Goal: Navigation & Orientation: Find specific page/section

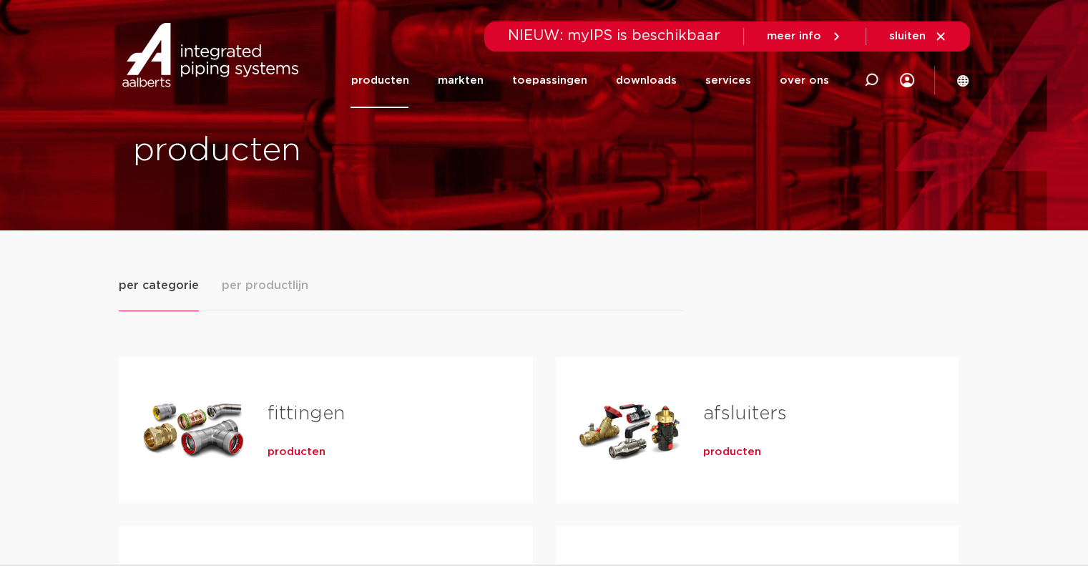
click at [268, 291] on span "per productlijn" at bounding box center [265, 285] width 87 height 17
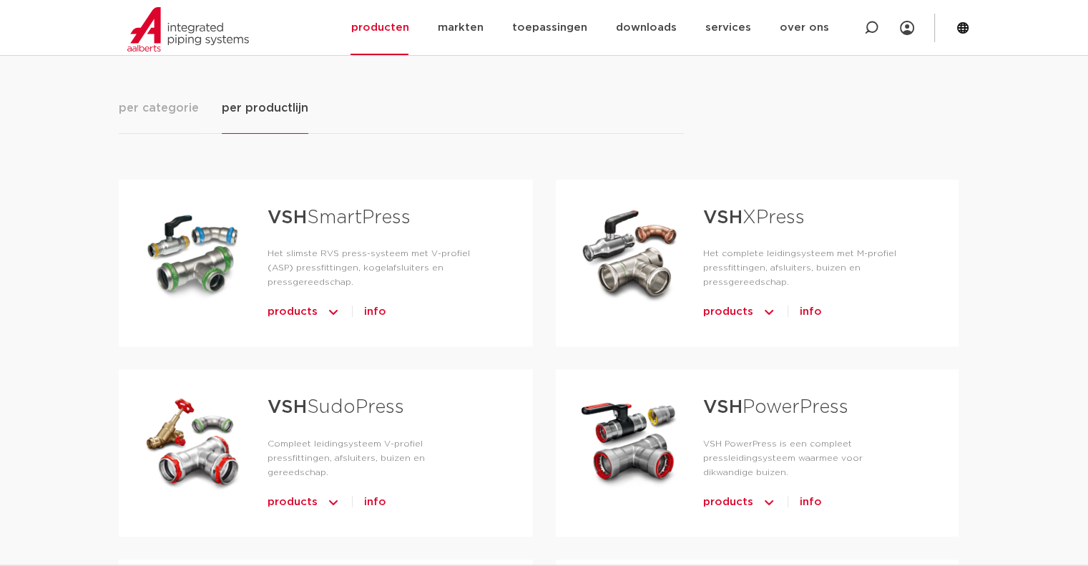
scroll to position [177, 0]
click at [165, 114] on span "per categorie" at bounding box center [159, 108] width 80 height 17
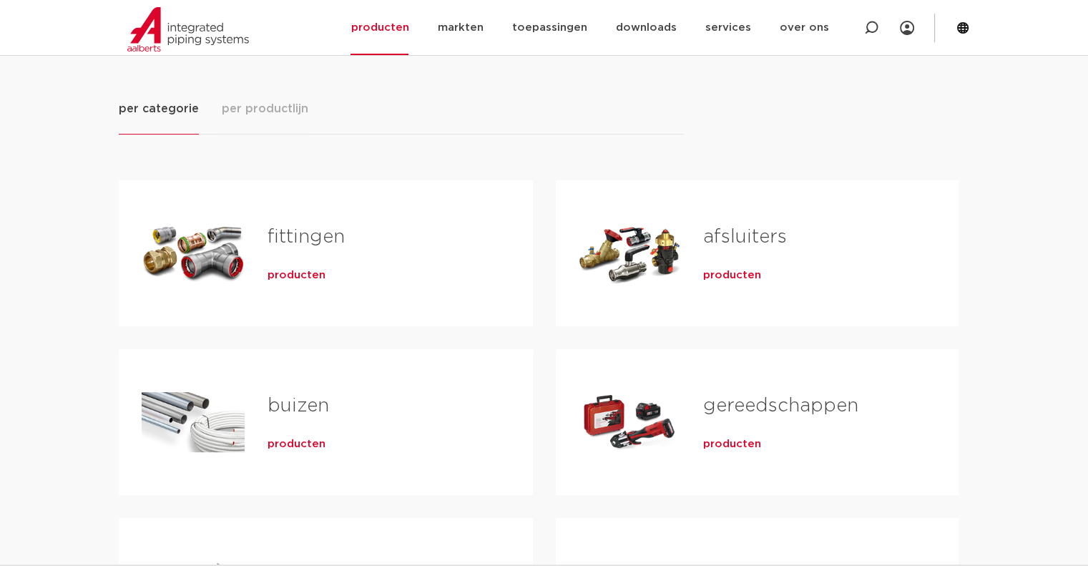
click at [295, 273] on span "producten" at bounding box center [297, 275] width 58 height 14
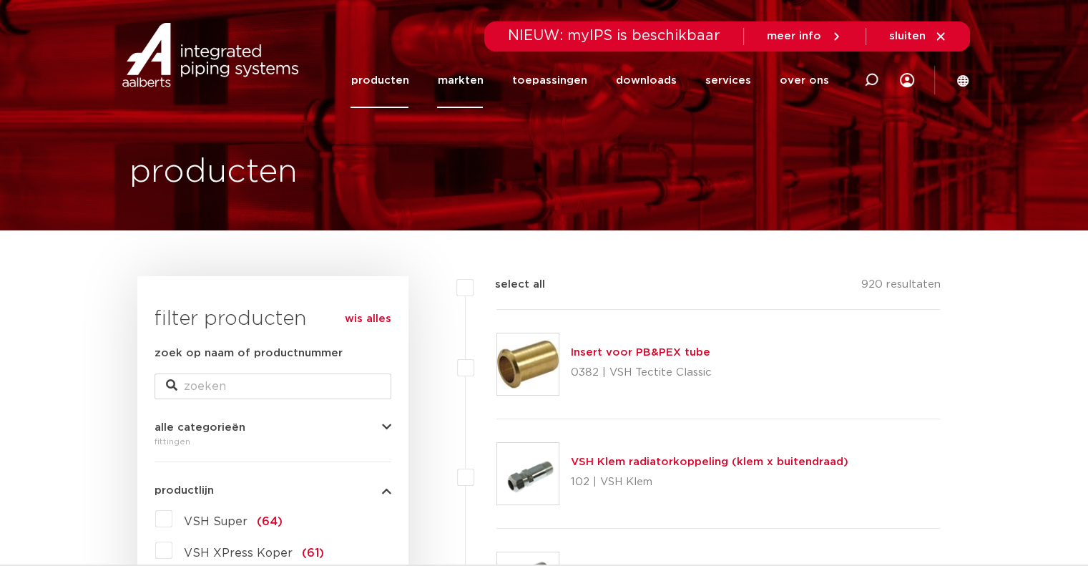
click at [466, 77] on link "markten" at bounding box center [460, 80] width 46 height 55
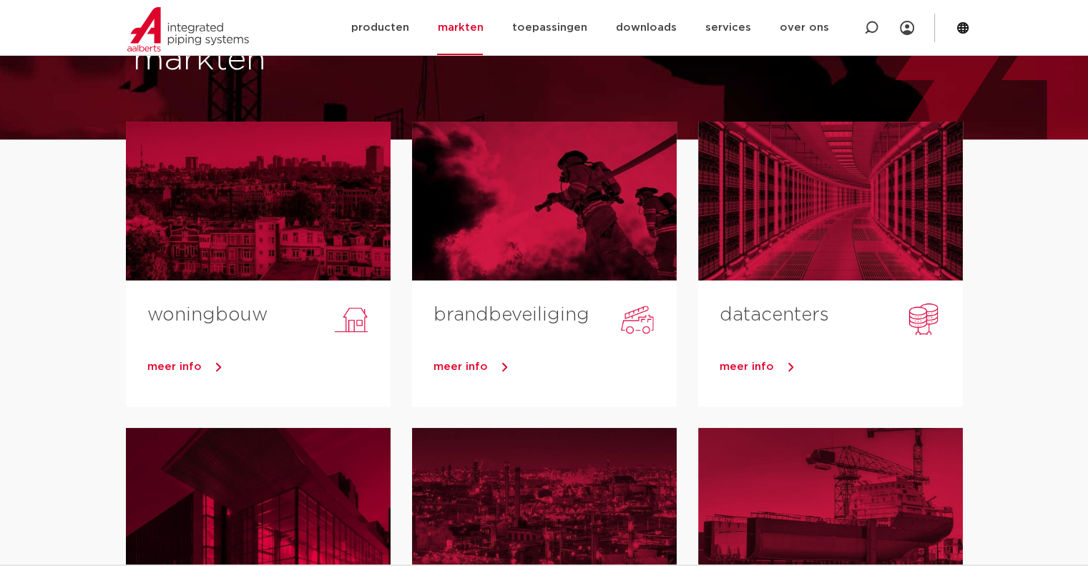
scroll to position [85, 0]
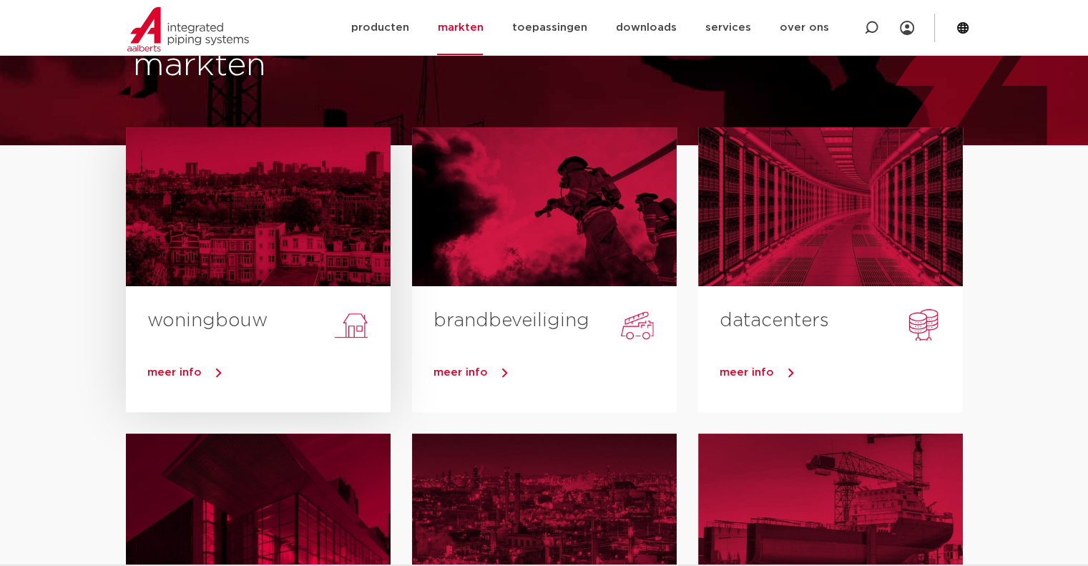
click at [220, 360] on div "meer info" at bounding box center [258, 377] width 265 height 72
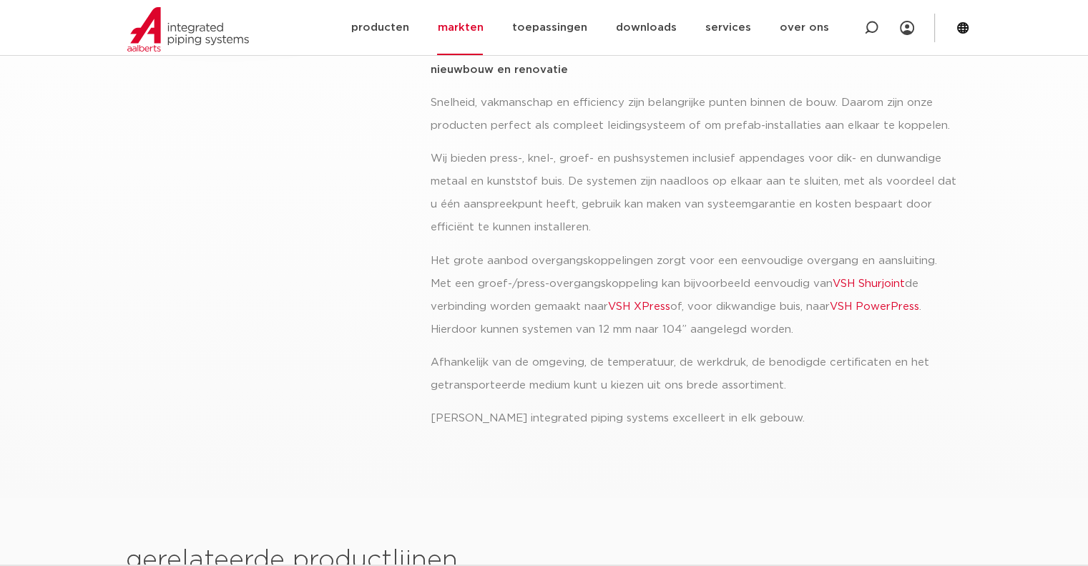
scroll to position [392, 0]
